Goal: Task Accomplishment & Management: Manage account settings

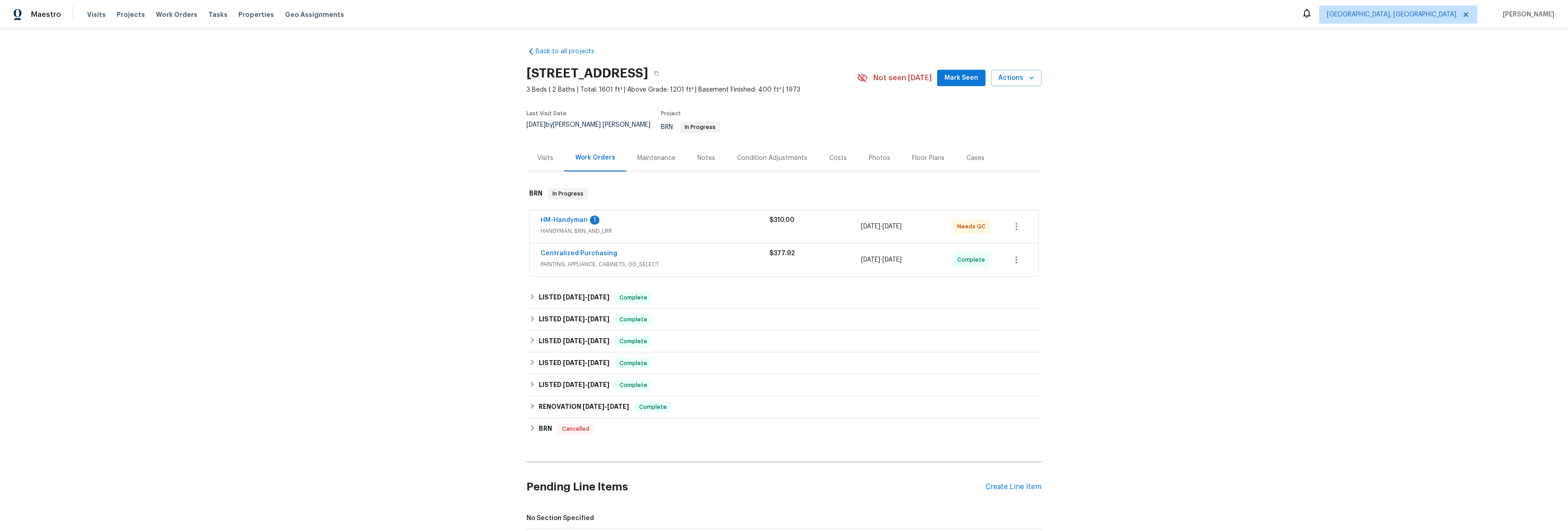
click at [565, 218] on span "HM-Handyman" at bounding box center [564, 220] width 47 height 9
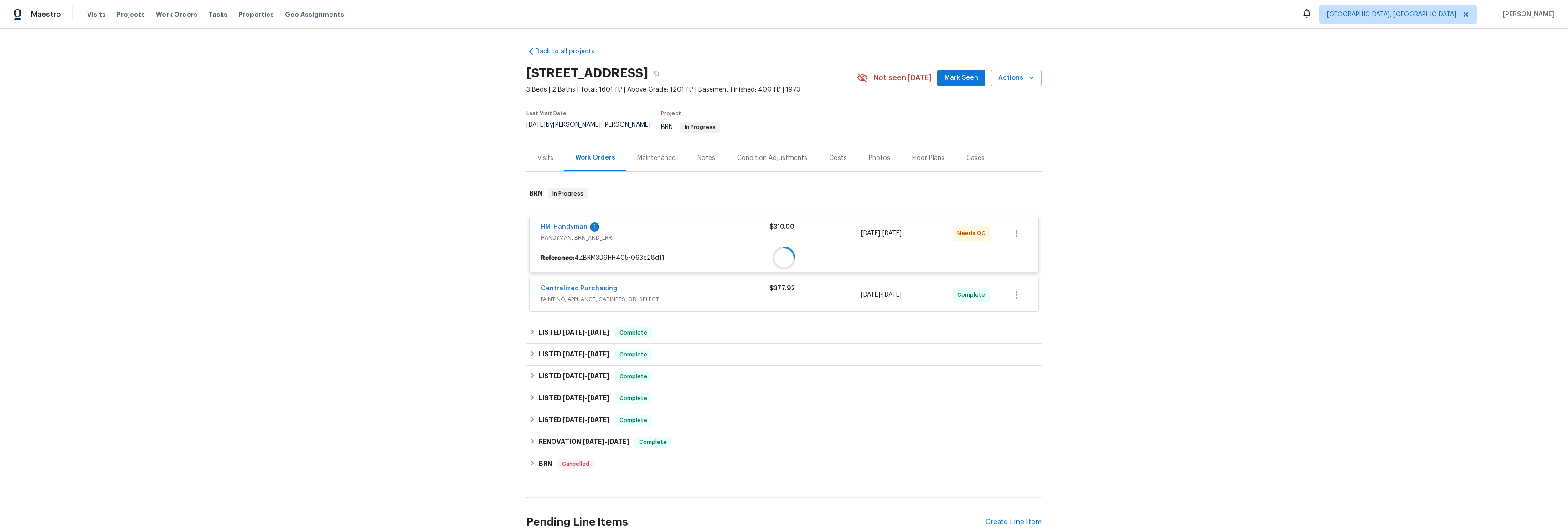
click at [563, 223] on span "HM-Handyman" at bounding box center [564, 227] width 47 height 9
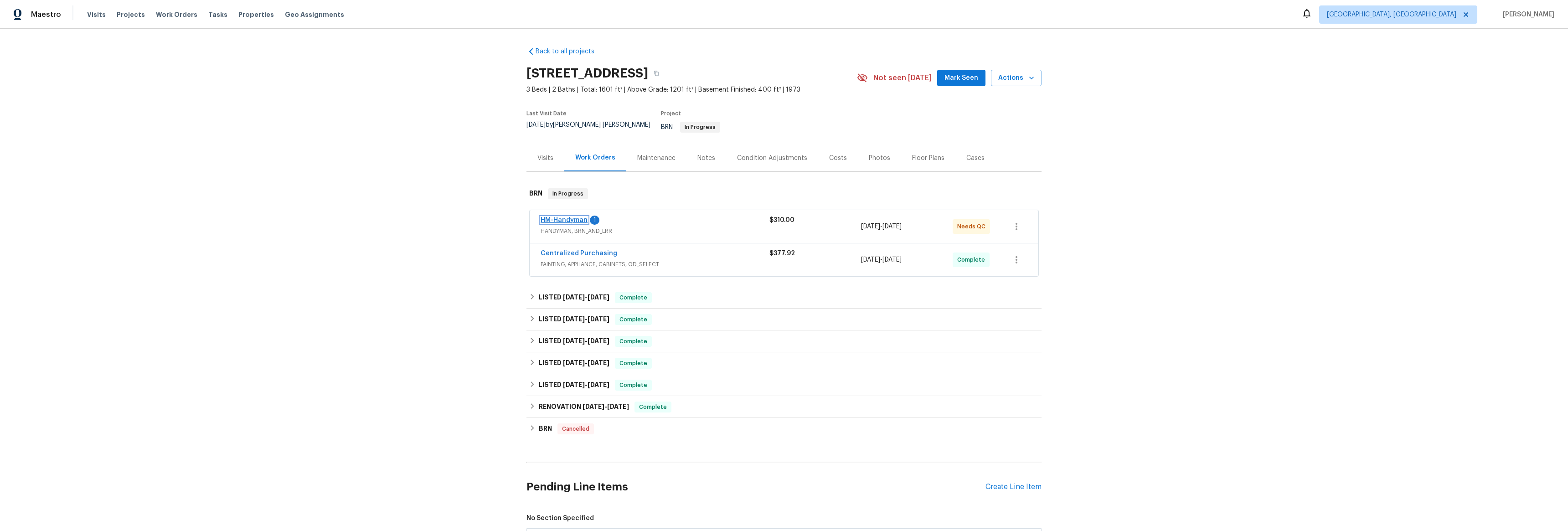
click at [563, 217] on link "HM-Handyman" at bounding box center [564, 220] width 47 height 6
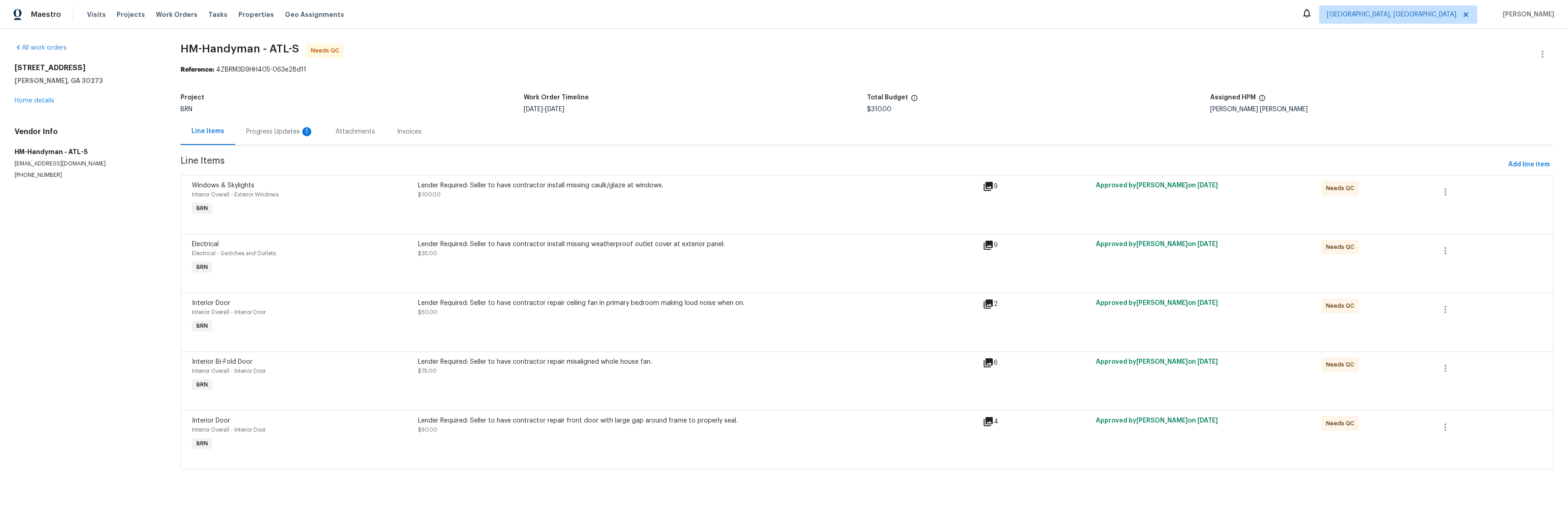
click at [280, 138] on div "Progress Updates 1" at bounding box center [280, 132] width 89 height 27
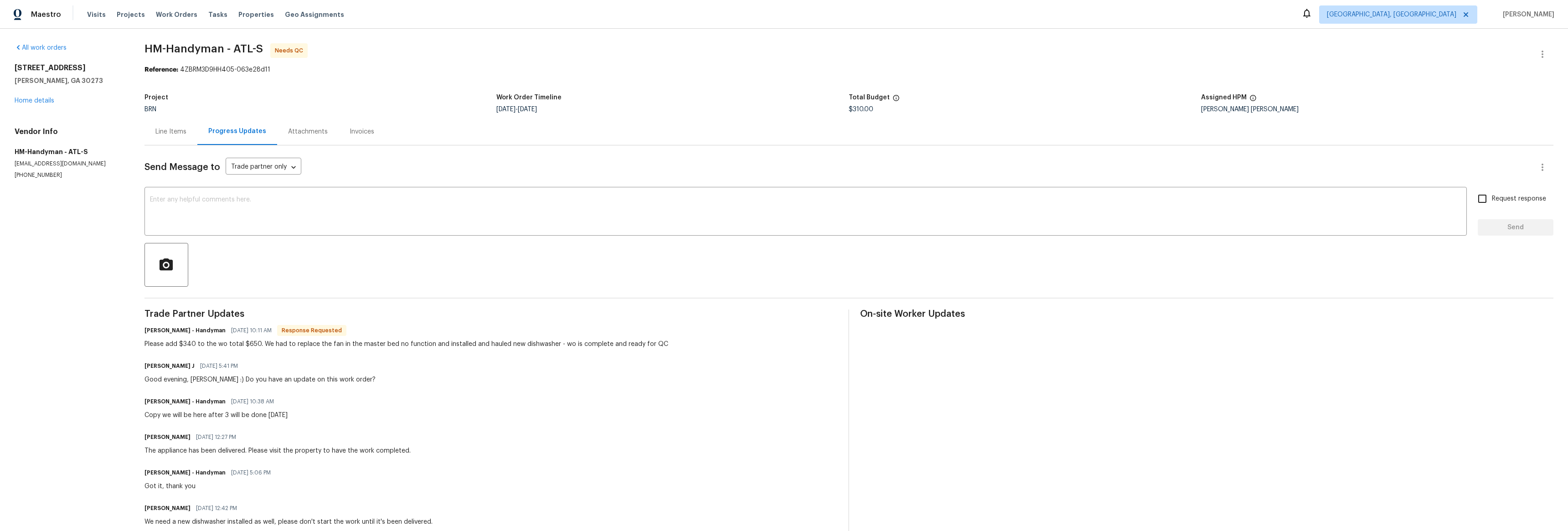
click at [167, 130] on div "Line Items" at bounding box center [171, 132] width 31 height 9
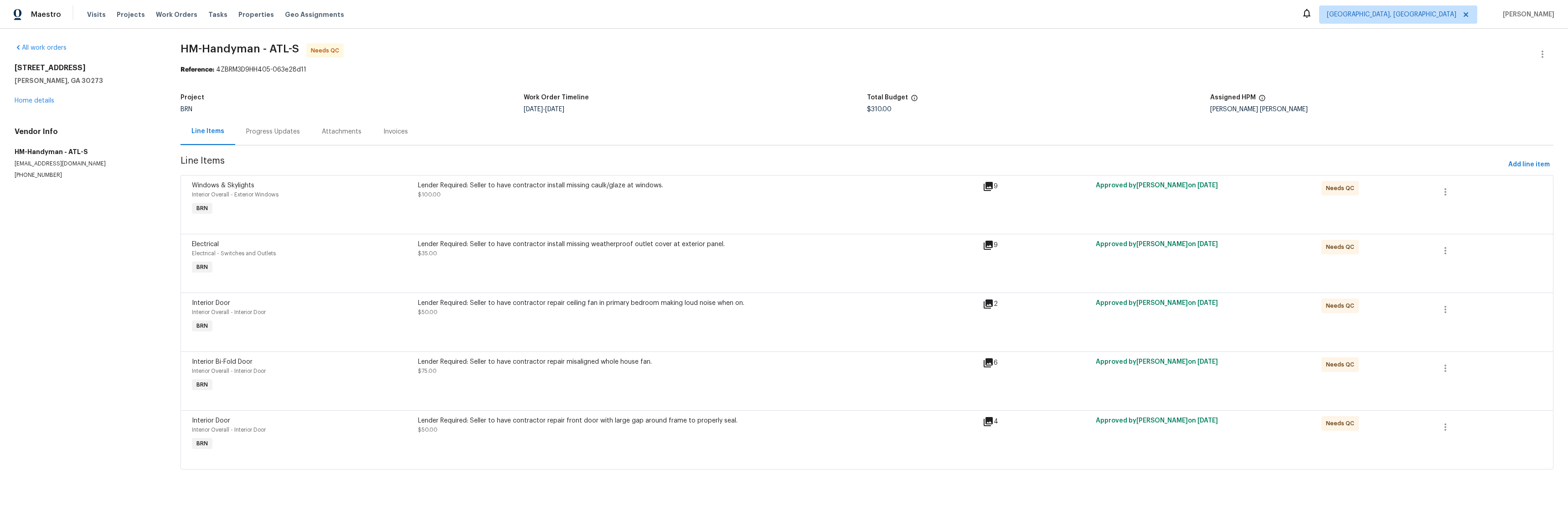
click at [983, 181] on icon at bounding box center [989, 187] width 11 height 11
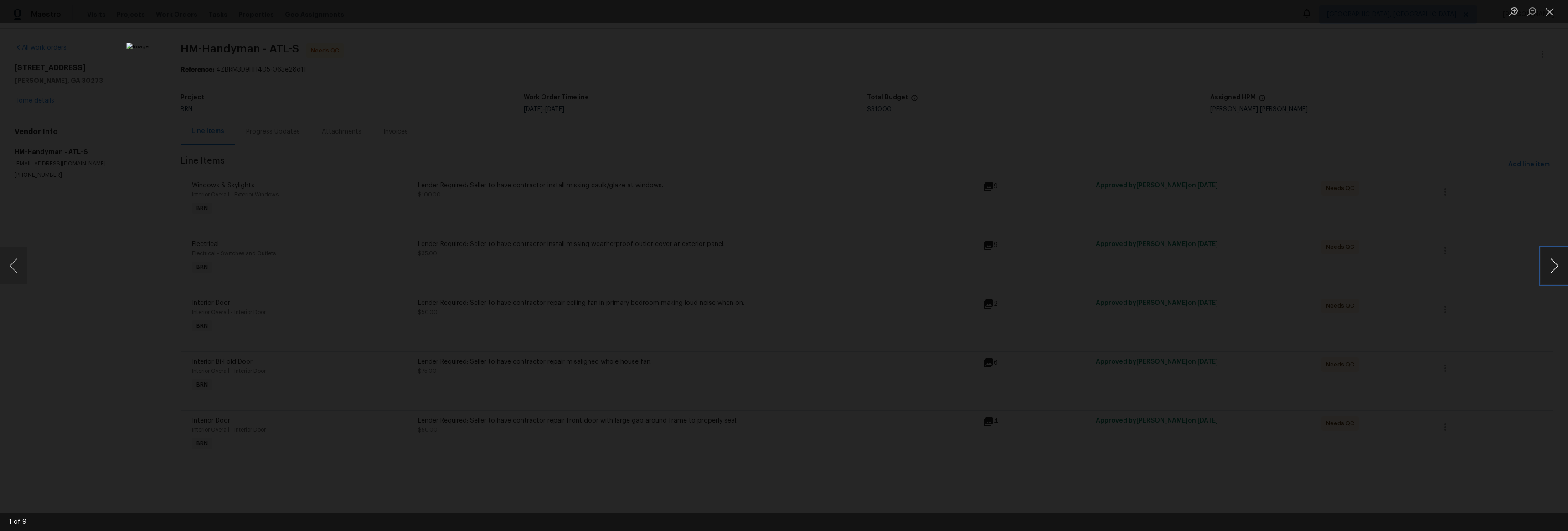
click at [1552, 266] on button "Next image" at bounding box center [1554, 266] width 27 height 37
click at [1552, 266] on button "Next image" at bounding box center [1554, 266] width 27 height 37
click at [508, 264] on div "Lightbox" at bounding box center [784, 266] width 1568 height 531
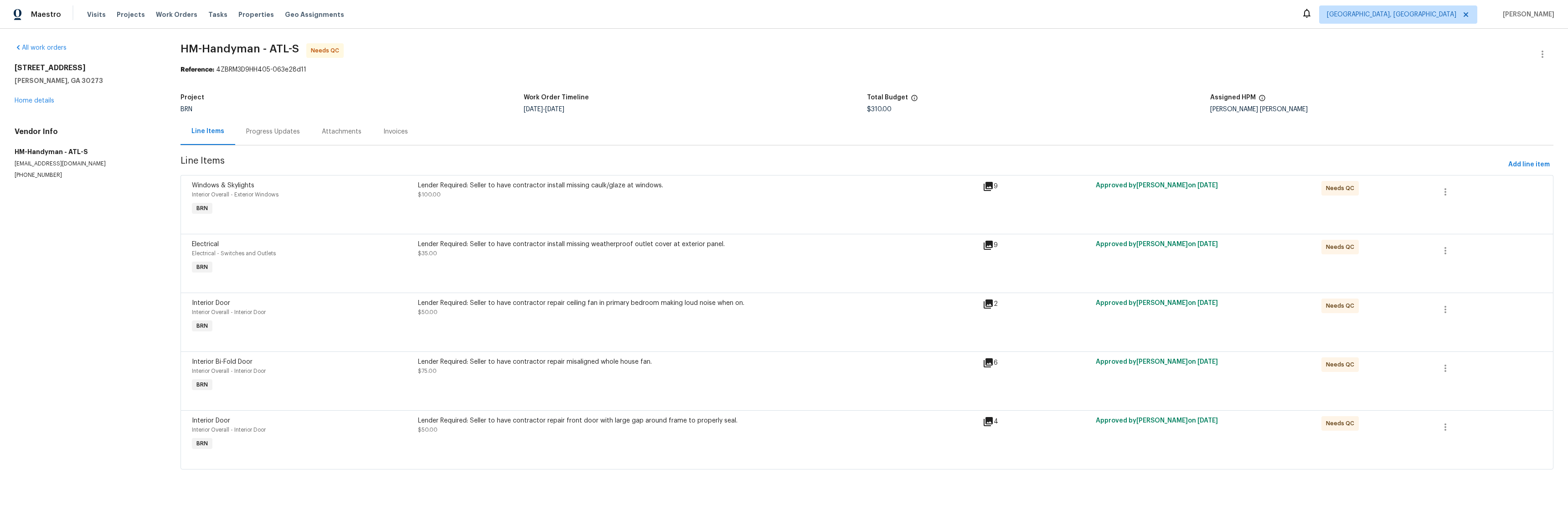
click at [987, 245] on icon at bounding box center [988, 245] width 9 height 9
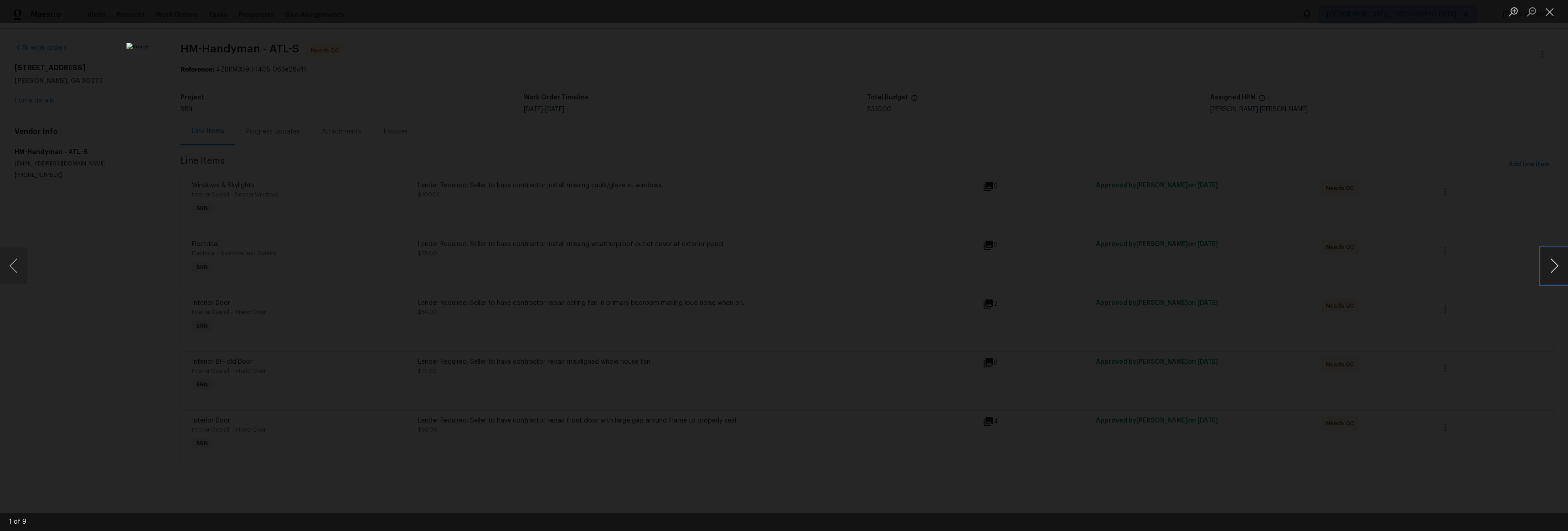
click at [1561, 263] on button "Next image" at bounding box center [1554, 266] width 27 height 37
click at [1560, 263] on button "Next image" at bounding box center [1554, 266] width 27 height 37
click at [1560, 263] on button "Next image" at bounding box center [1554, 266] width 27 height 37
click at [365, 248] on div "Lightbox" at bounding box center [784, 266] width 1568 height 531
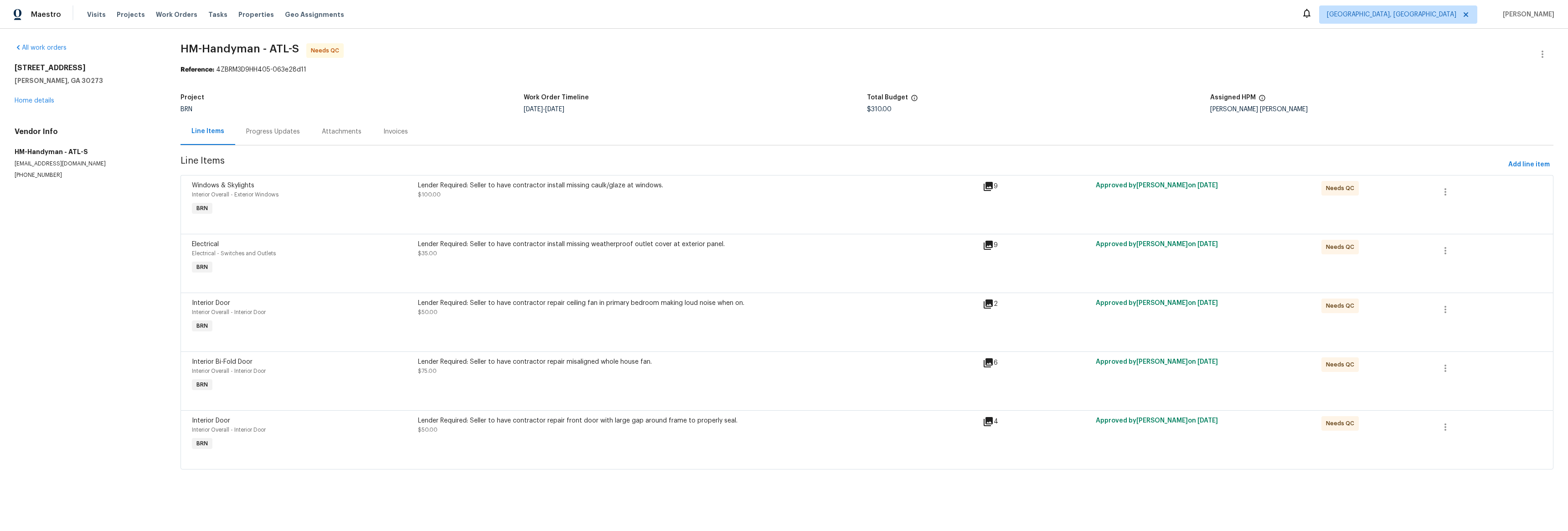
click at [987, 301] on icon at bounding box center [988, 304] width 9 height 9
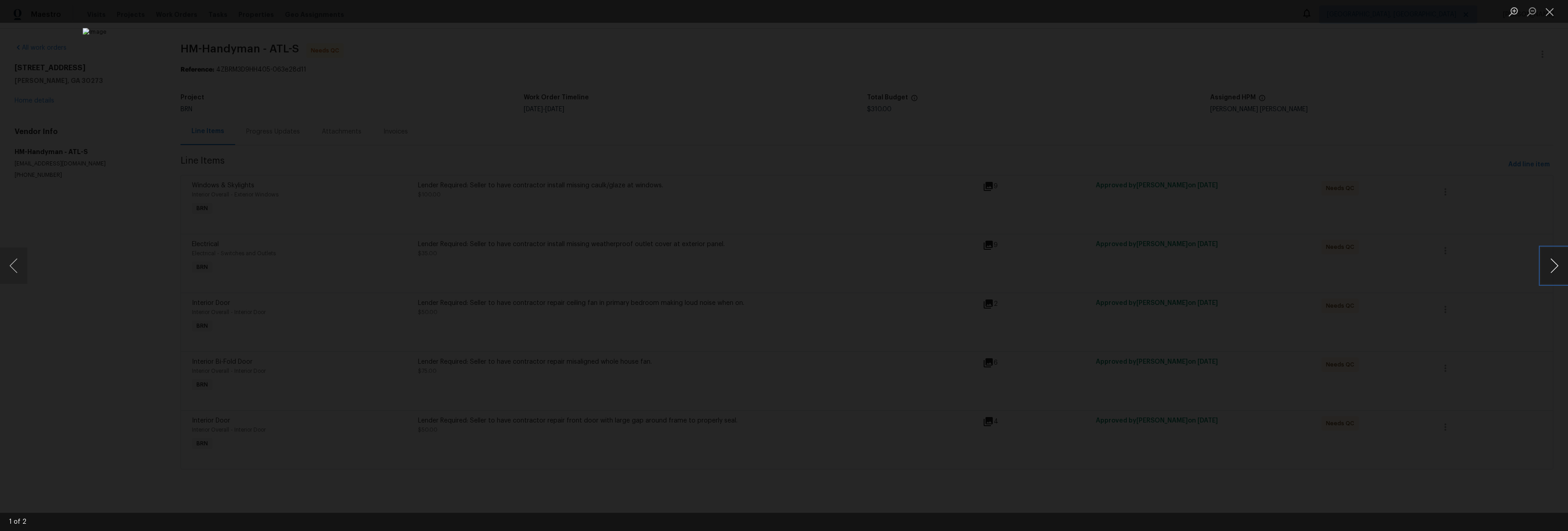
click at [1559, 263] on button "Next image" at bounding box center [1554, 266] width 27 height 37
click at [1151, 261] on div "Lightbox" at bounding box center [784, 266] width 1568 height 531
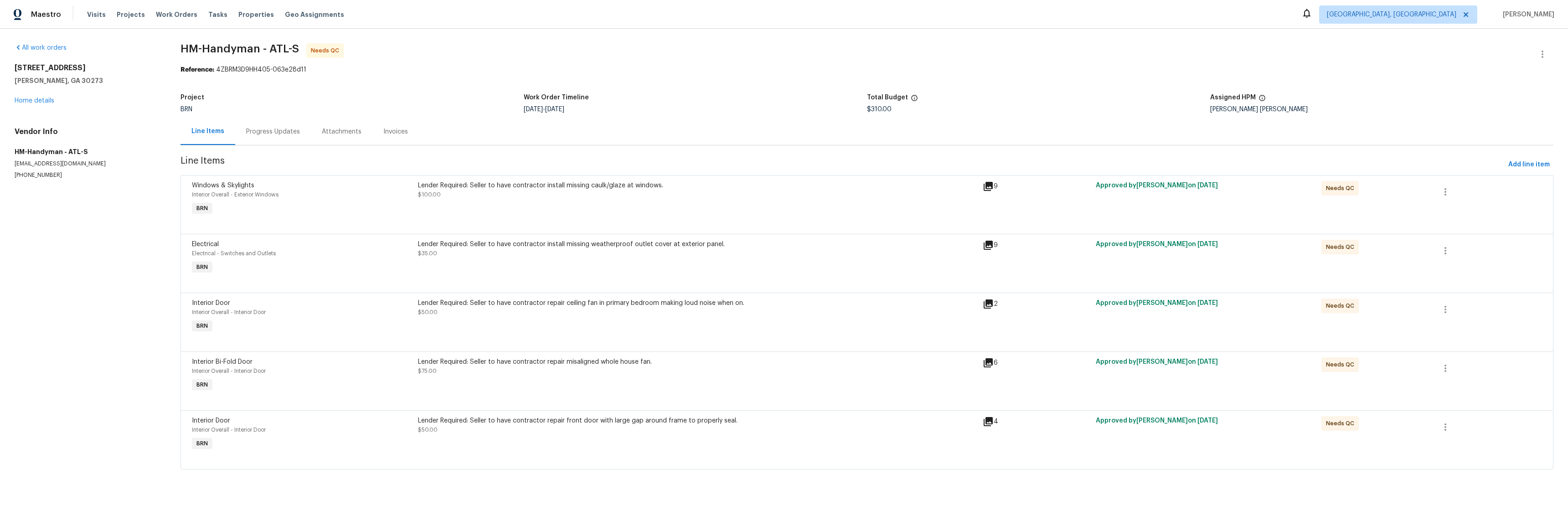
click at [984, 245] on icon at bounding box center [988, 245] width 9 height 9
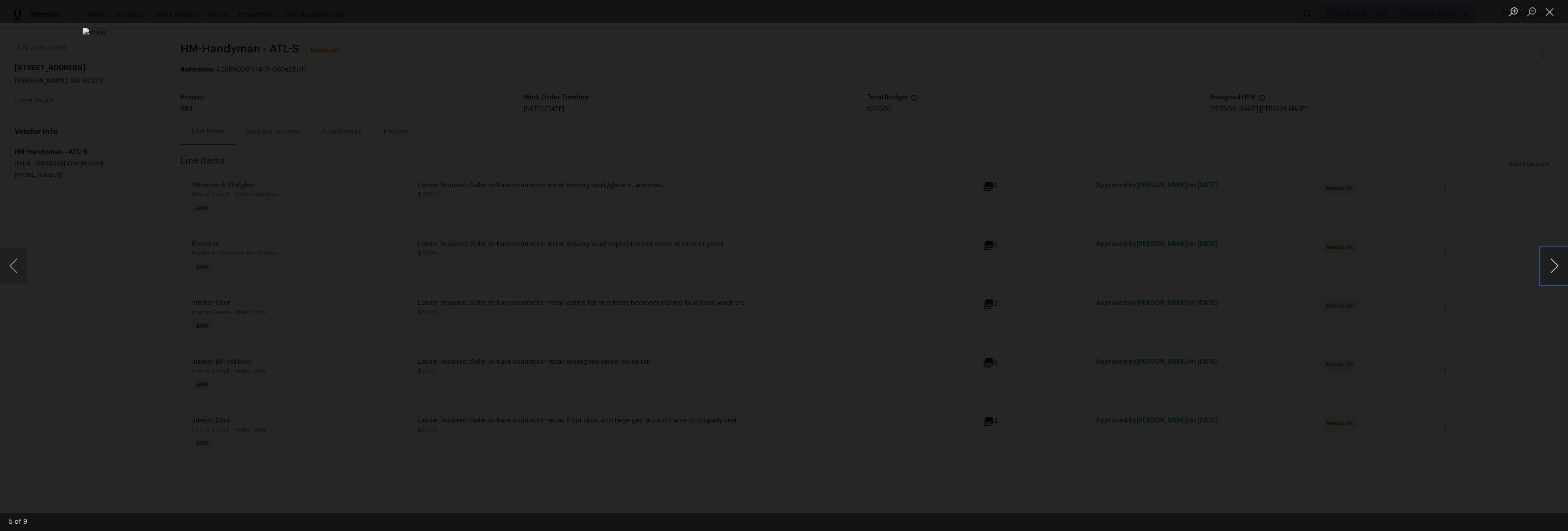
click at [1563, 263] on button "Next image" at bounding box center [1554, 266] width 27 height 37
click at [1563, 263] on button "Next image" at bounding box center [1554, 266] width 27 height 37
drag, startPoint x: 12, startPoint y: 270, endPoint x: 54, endPoint y: 259, distance: 43.4
click at [13, 270] on button "Previous image" at bounding box center [13, 266] width 27 height 37
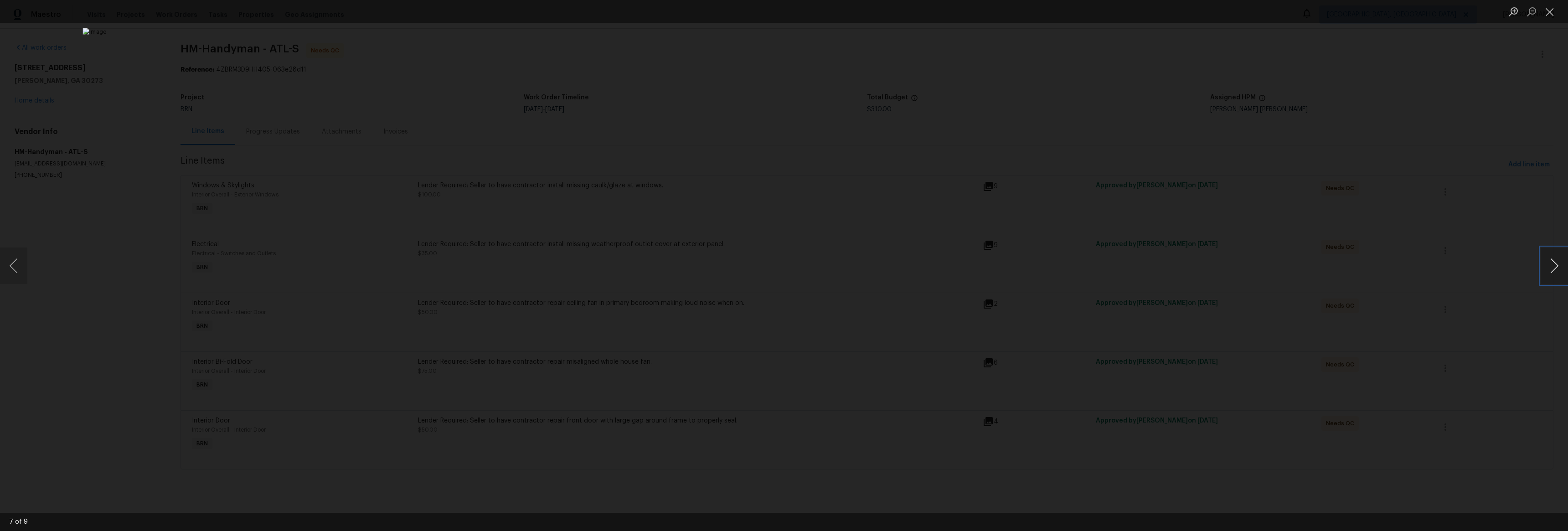
click at [1553, 262] on button "Next image" at bounding box center [1554, 266] width 27 height 37
click at [1560, 264] on button "Next image" at bounding box center [1554, 266] width 27 height 37
click at [1557, 263] on button "Next image" at bounding box center [1554, 266] width 27 height 37
drag, startPoint x: 1553, startPoint y: 262, endPoint x: 1236, endPoint y: 244, distance: 317.5
click at [1553, 262] on button "Next image" at bounding box center [1554, 266] width 27 height 37
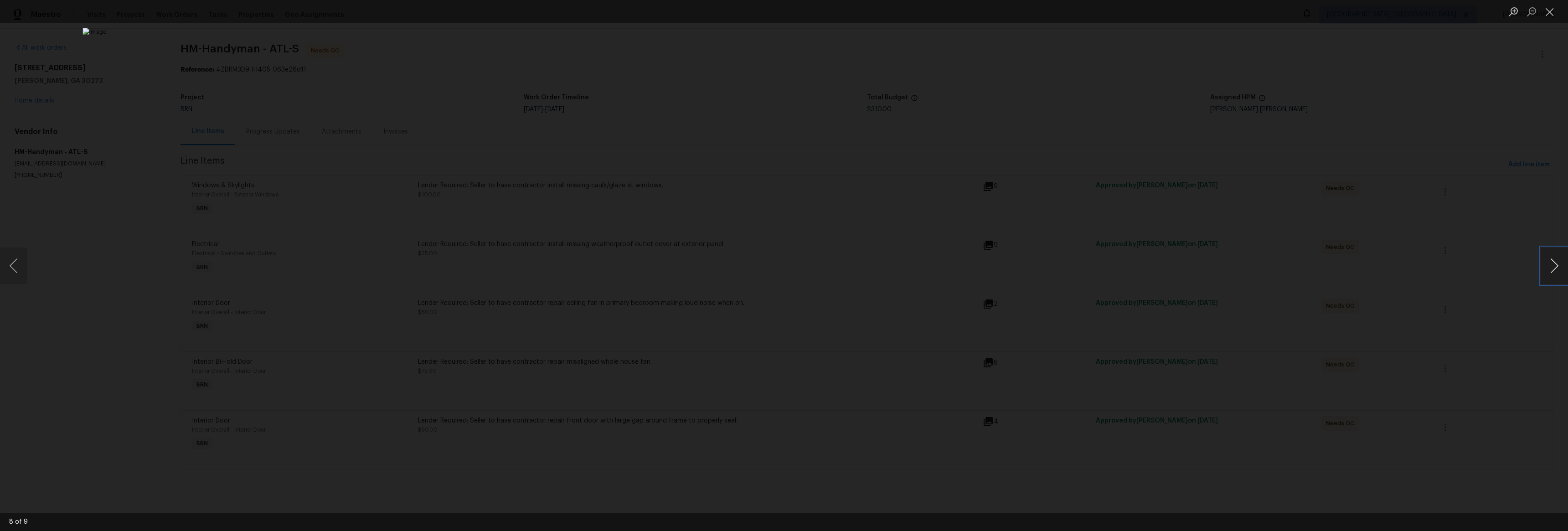
drag, startPoint x: 1562, startPoint y: 275, endPoint x: 1561, endPoint y: 271, distance: 4.1
click at [1561, 275] on button "Next image" at bounding box center [1554, 266] width 27 height 37
click at [1560, 270] on button "Next image" at bounding box center [1554, 266] width 27 height 37
click at [1560, 271] on button "Next image" at bounding box center [1554, 266] width 27 height 37
click at [1565, 270] on button "Next image" at bounding box center [1554, 266] width 27 height 37
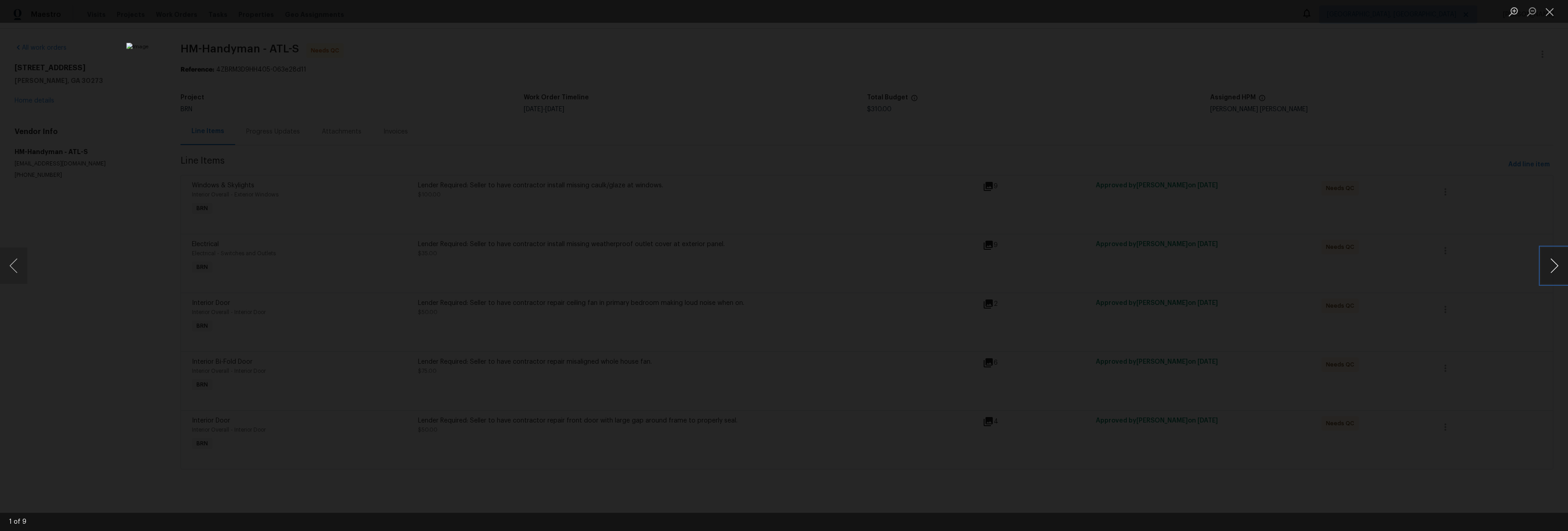
click at [1565, 269] on button "Next image" at bounding box center [1554, 266] width 27 height 37
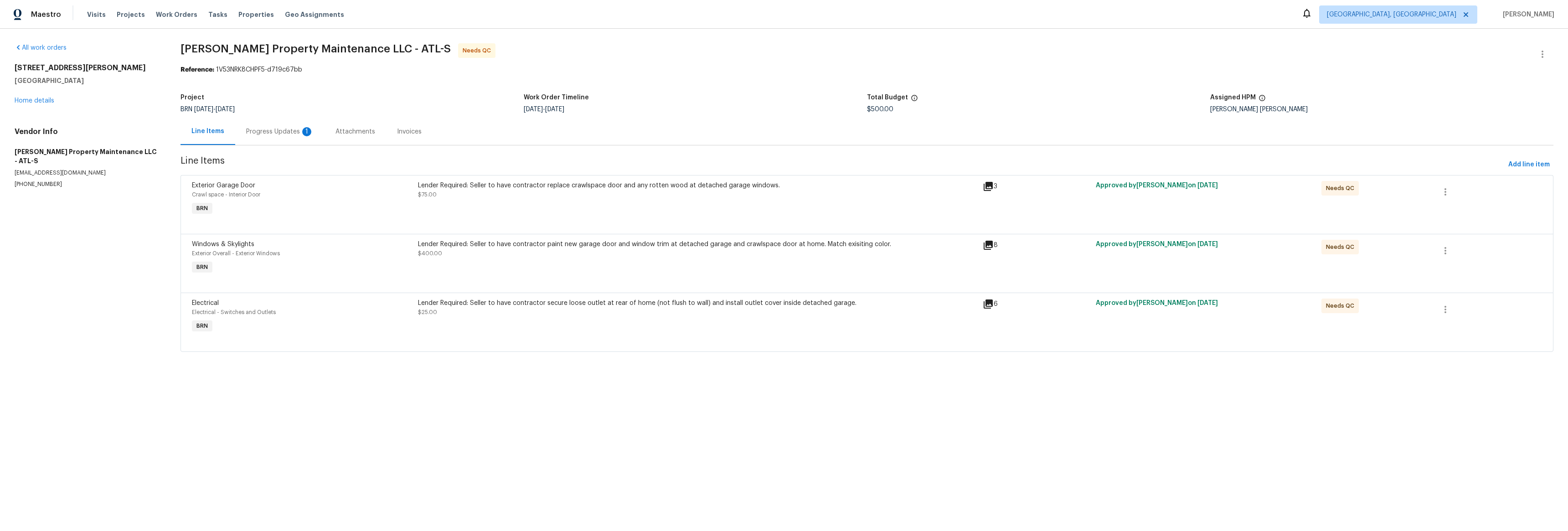
click at [984, 185] on icon at bounding box center [988, 186] width 9 height 9
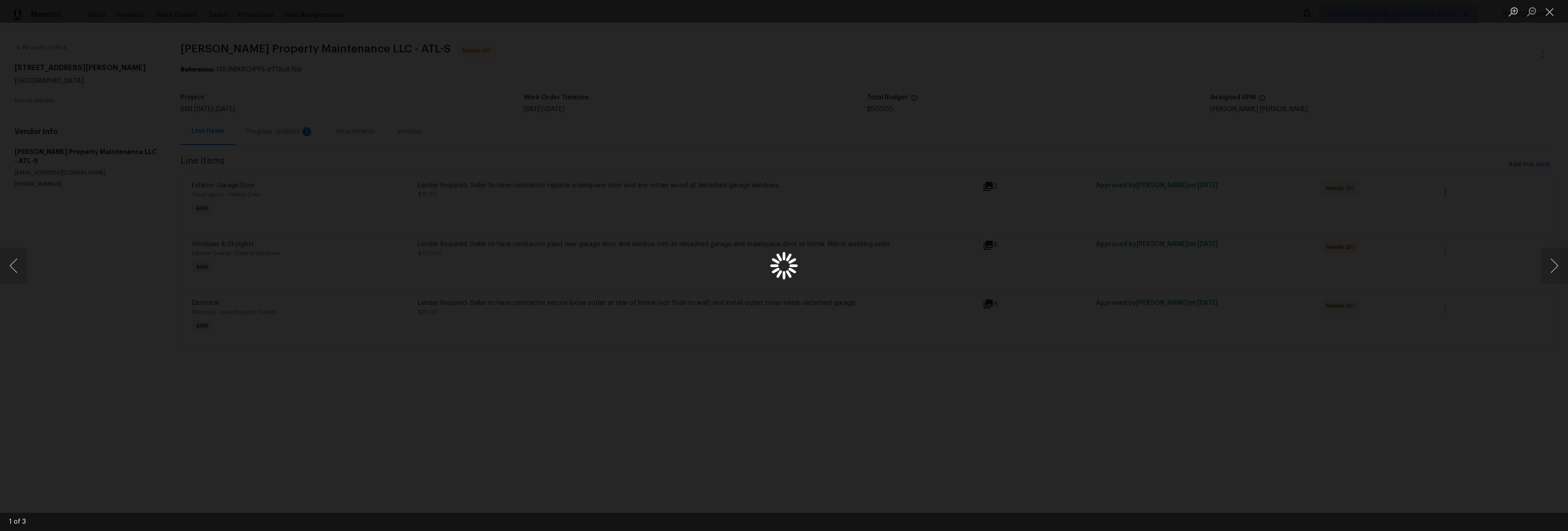
click at [258, 135] on div "Lightbox" at bounding box center [784, 266] width 1568 height 531
click at [261, 135] on div "Lightbox" at bounding box center [784, 266] width 1568 height 531
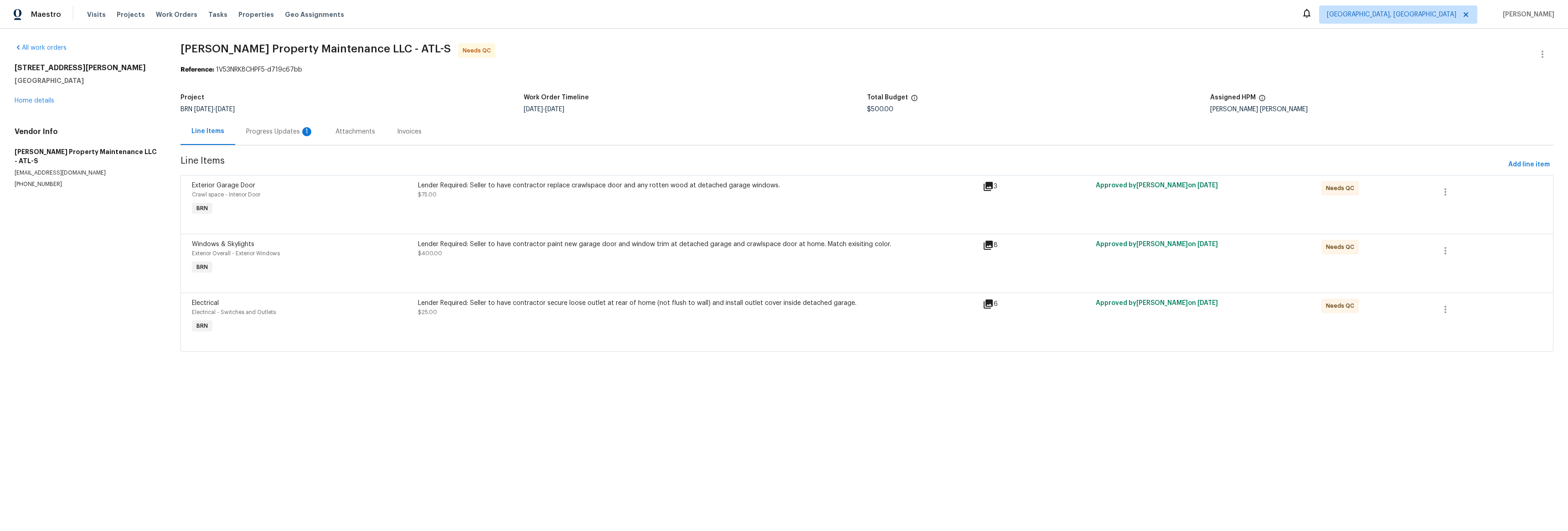
click at [261, 135] on div "Progress Updates 1" at bounding box center [280, 132] width 68 height 9
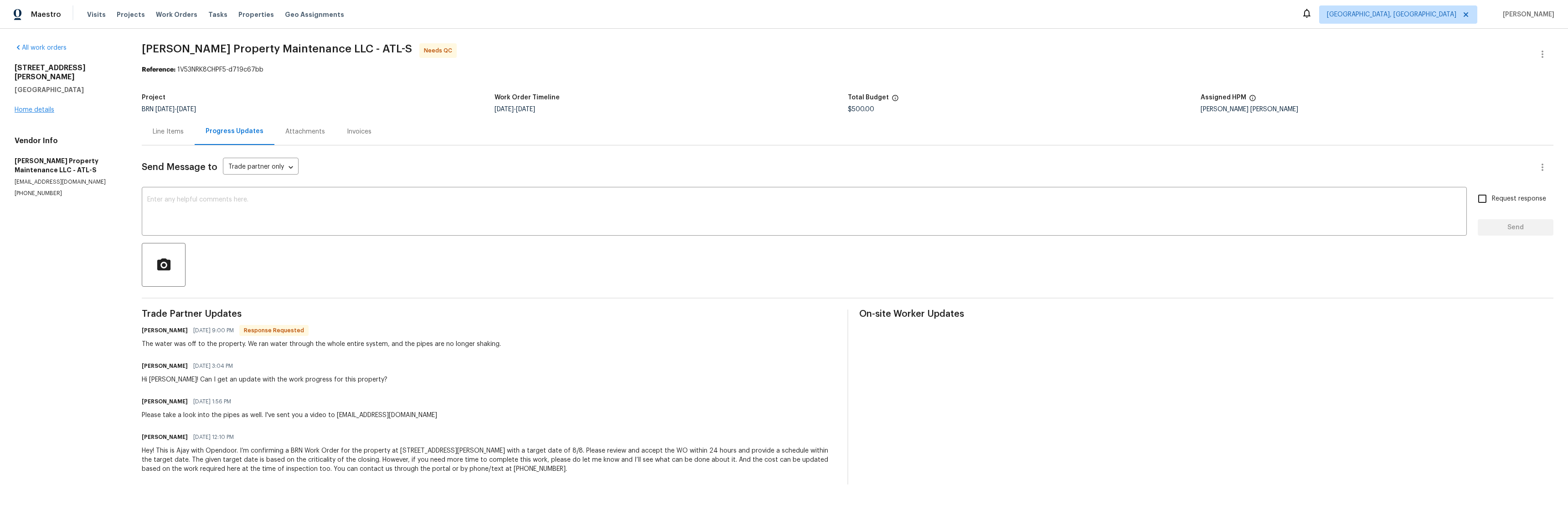
click at [53, 100] on div "[STREET_ADDRESS][PERSON_NAME] Home details" at bounding box center [68, 89] width 106 height 51
click at [52, 106] on link "Home details" at bounding box center [35, 109] width 39 height 6
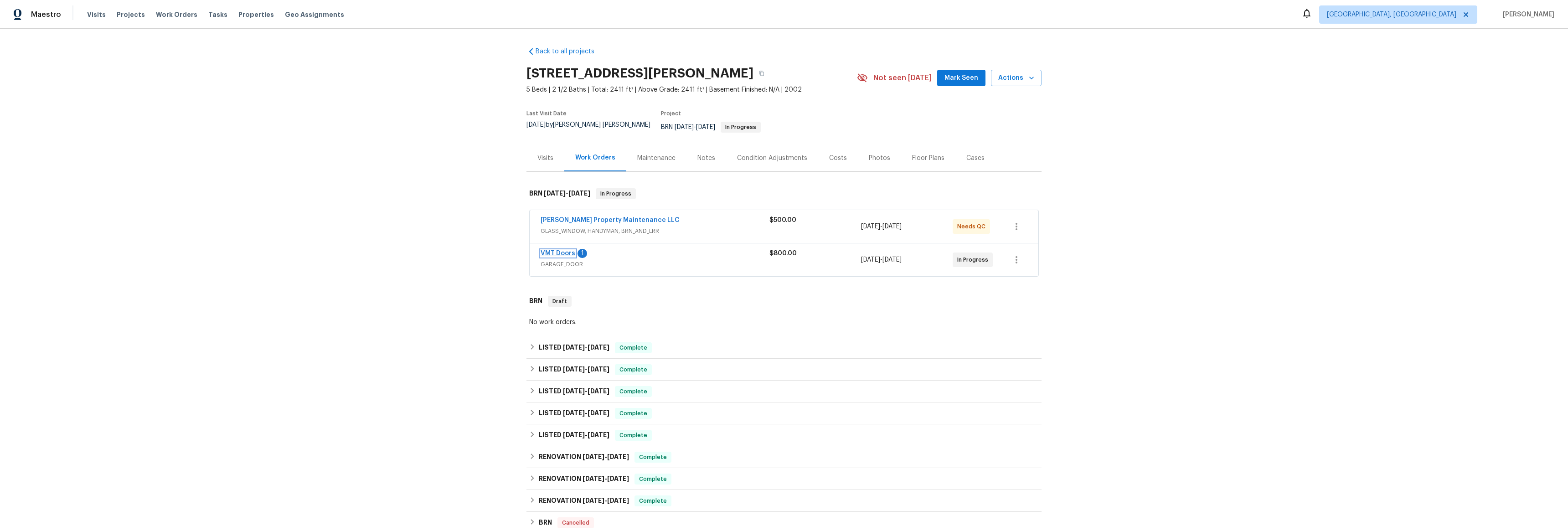
click at [550, 250] on link "VMT Doors" at bounding box center [558, 253] width 35 height 6
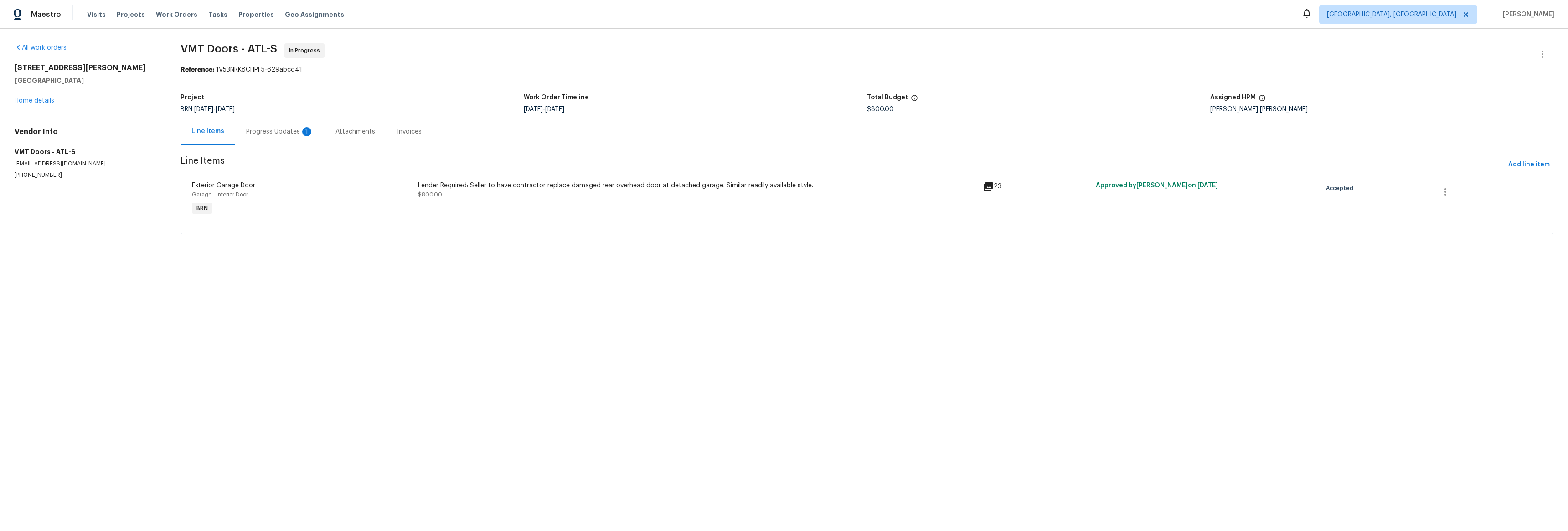
click at [279, 135] on div "Progress Updates 1" at bounding box center [280, 132] width 68 height 9
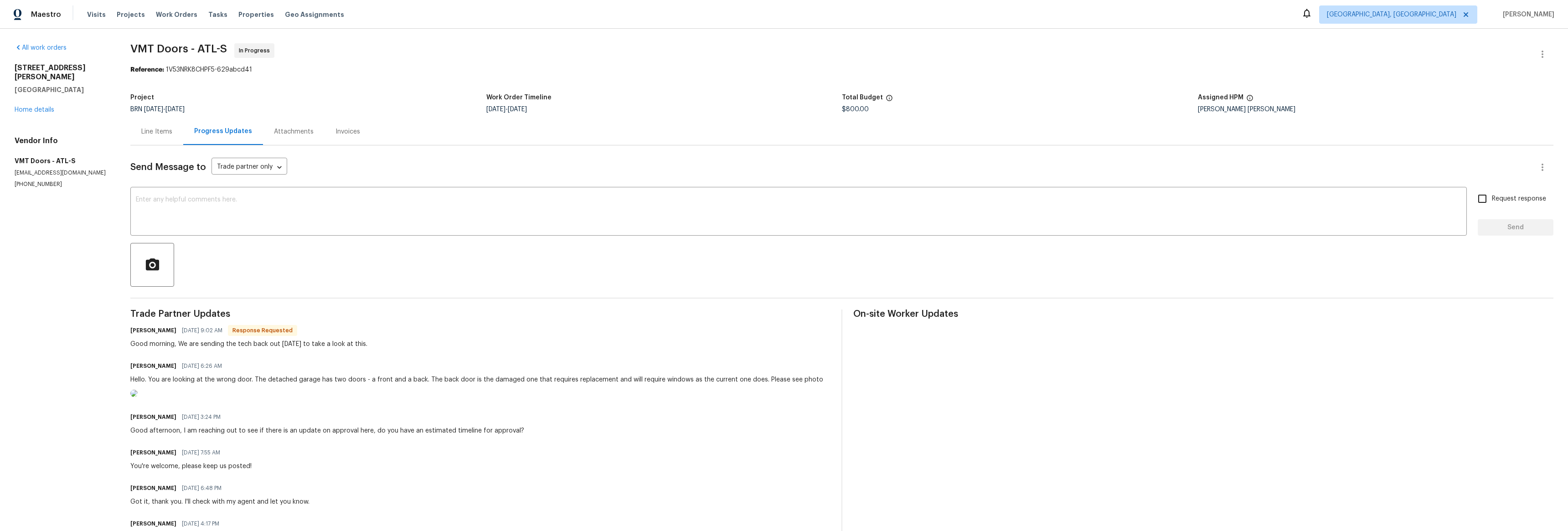
click at [138, 397] on img at bounding box center [134, 393] width 7 height 7
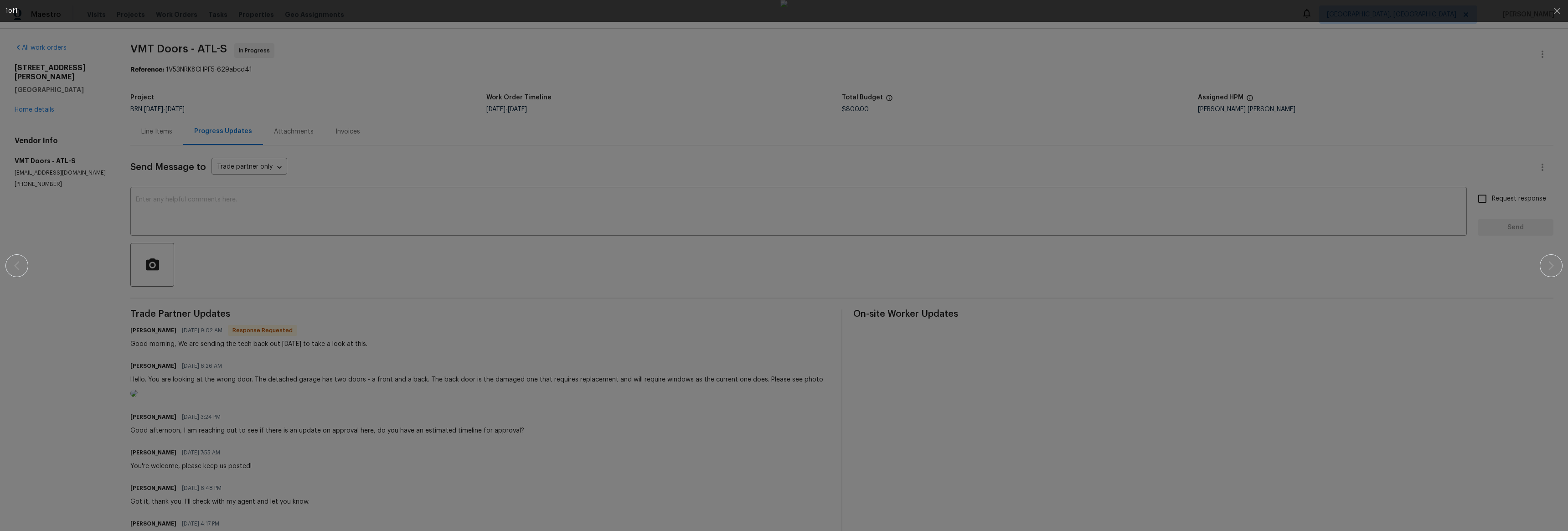
click at [16, 263] on div at bounding box center [784, 266] width 1557 height 531
click at [788, 339] on img at bounding box center [784, 266] width 7 height 531
click at [44, 333] on div at bounding box center [784, 266] width 1490 height 531
click at [44, 335] on div at bounding box center [784, 266] width 1490 height 531
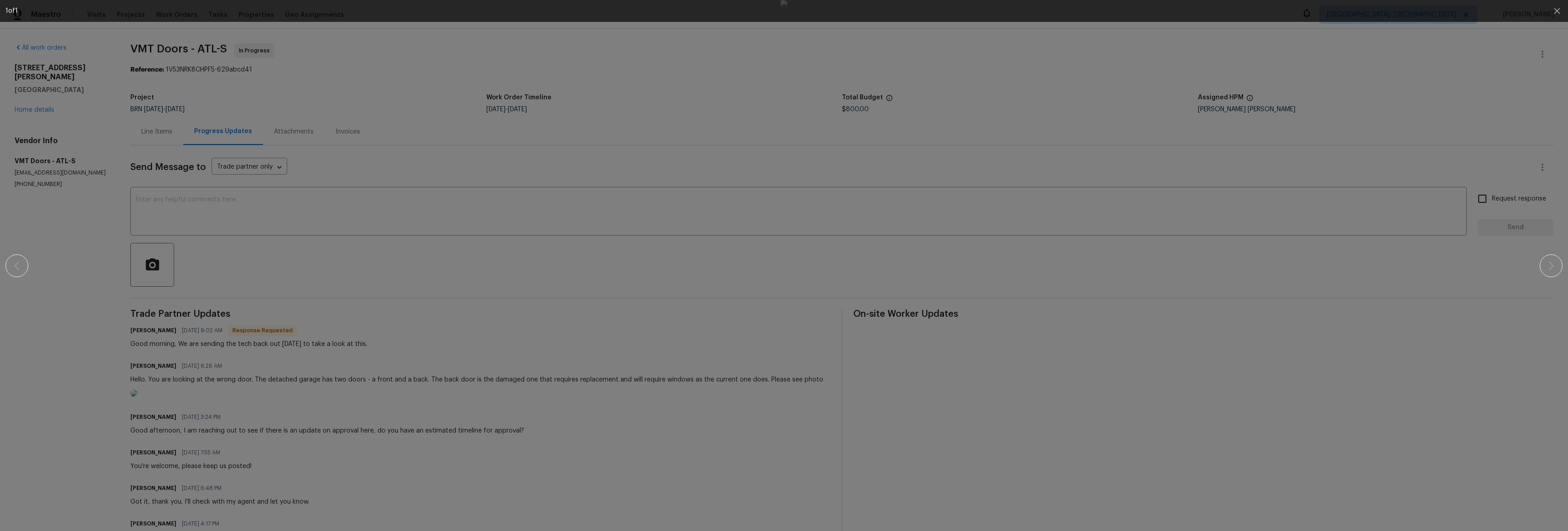
click at [1326, 331] on div at bounding box center [784, 266] width 1490 height 531
click at [1549, 264] on div at bounding box center [784, 266] width 1557 height 531
click at [1550, 265] on div at bounding box center [784, 266] width 1557 height 531
click at [1522, 349] on div at bounding box center [784, 266] width 1490 height 531
click at [1555, 10] on icon "button" at bounding box center [1557, 11] width 11 height 11
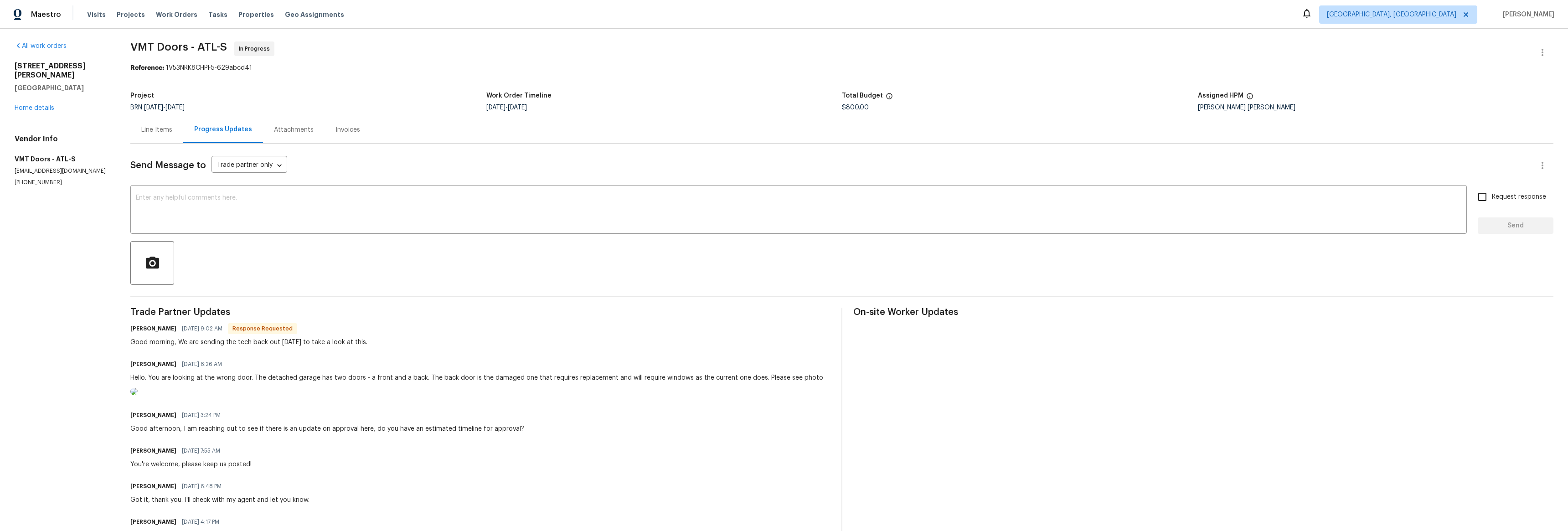
scroll to position [4, 0]
click at [36, 100] on div "[STREET_ADDRESS][PERSON_NAME] Home details" at bounding box center [61, 85] width 94 height 51
click at [39, 103] on link "Home details" at bounding box center [35, 106] width 39 height 6
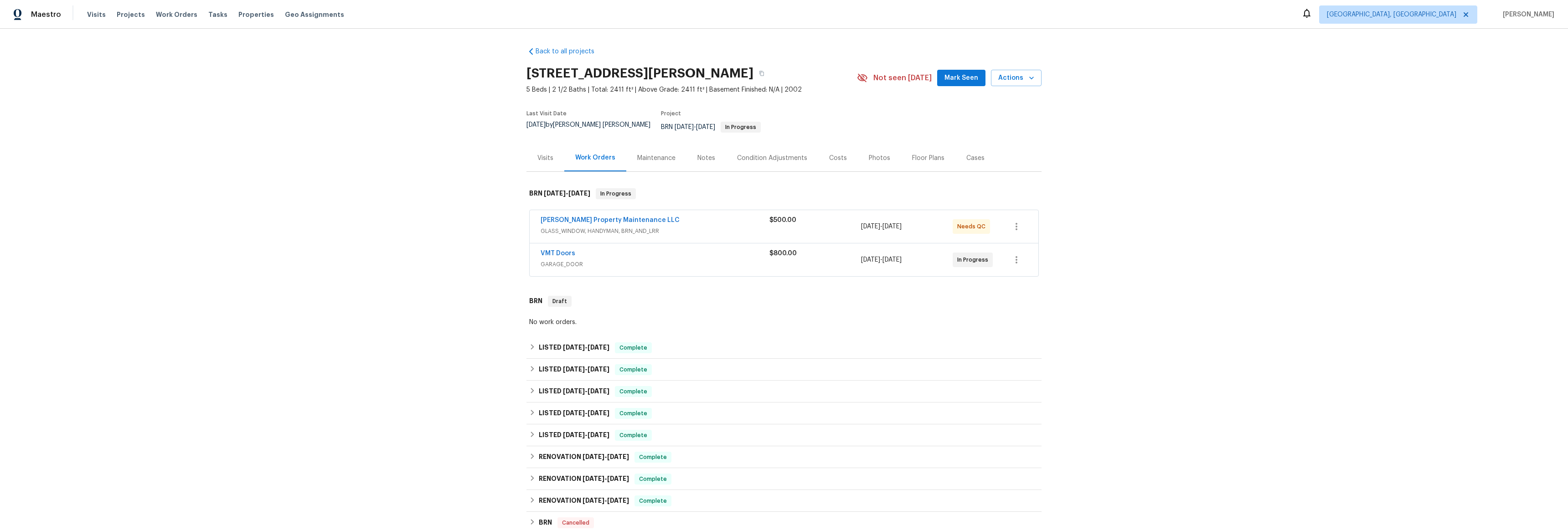
click at [560, 215] on span "[PERSON_NAME] Property Maintenance LLC" at bounding box center [610, 220] width 139 height 9
